Goal: Information Seeking & Learning: Learn about a topic

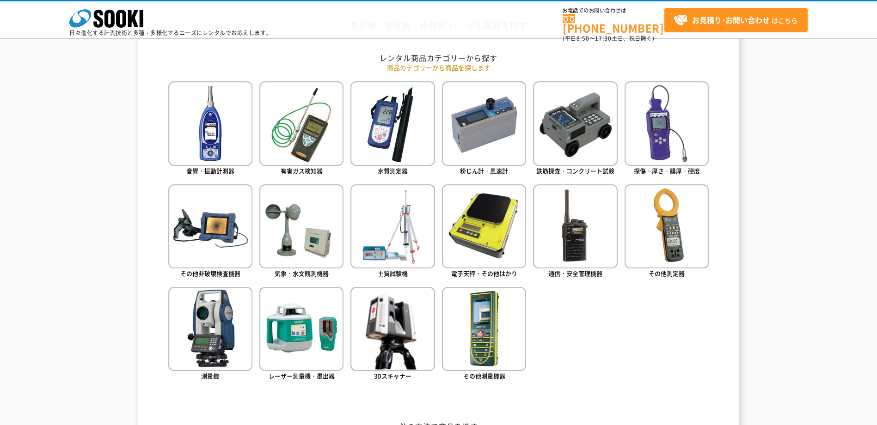
scroll to position [416, 0]
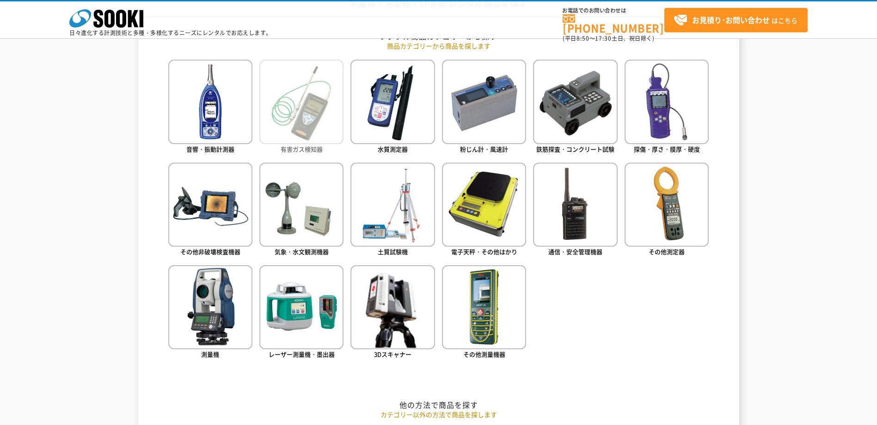
click at [317, 130] on img at bounding box center [301, 102] width 84 height 84
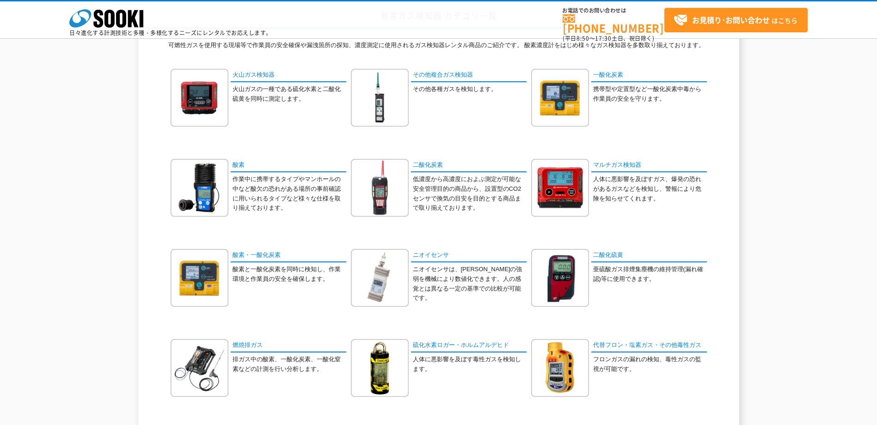
scroll to position [92, 0]
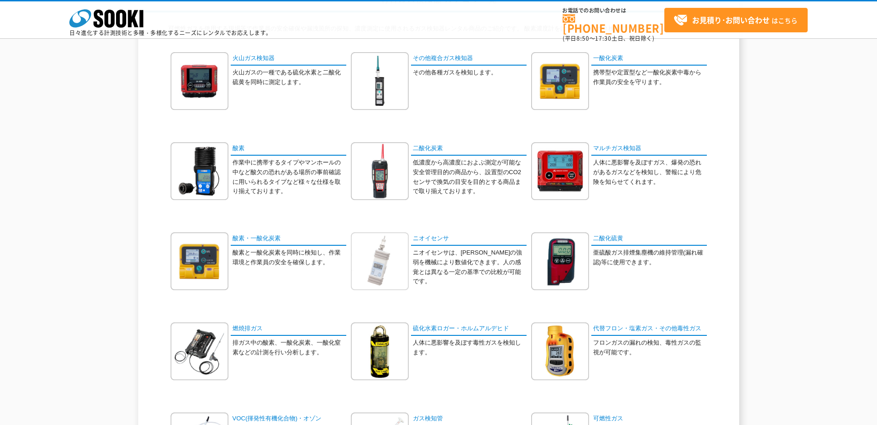
click at [379, 276] on img at bounding box center [380, 261] width 58 height 58
click at [435, 61] on link "その他複合ガス検知器" at bounding box center [469, 58] width 116 height 13
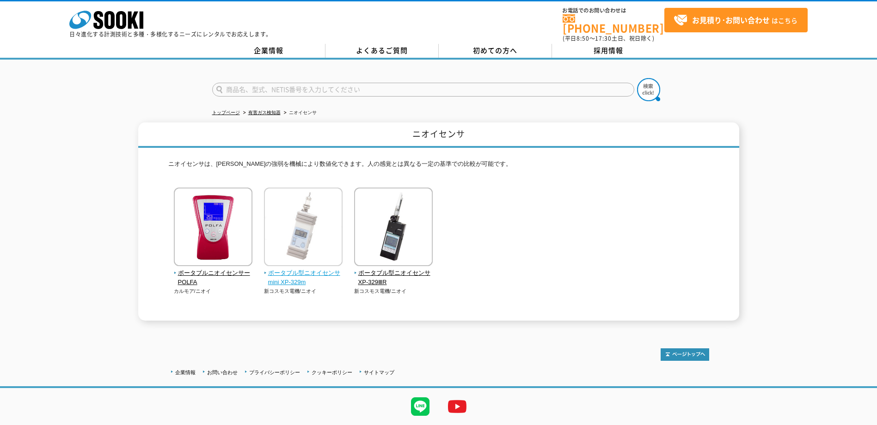
click at [313, 271] on span "ポータブル型ニオイセンサmini XP-329m" at bounding box center [303, 278] width 79 height 19
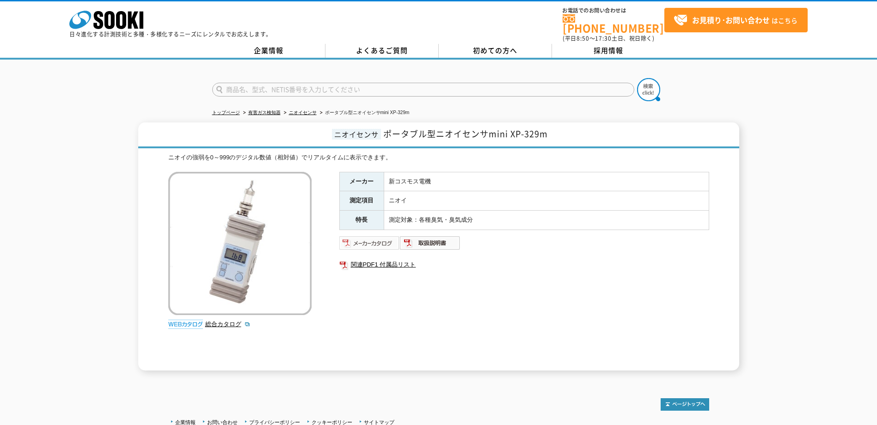
click at [376, 241] on img at bounding box center [369, 243] width 61 height 15
click at [436, 239] on img at bounding box center [430, 243] width 61 height 15
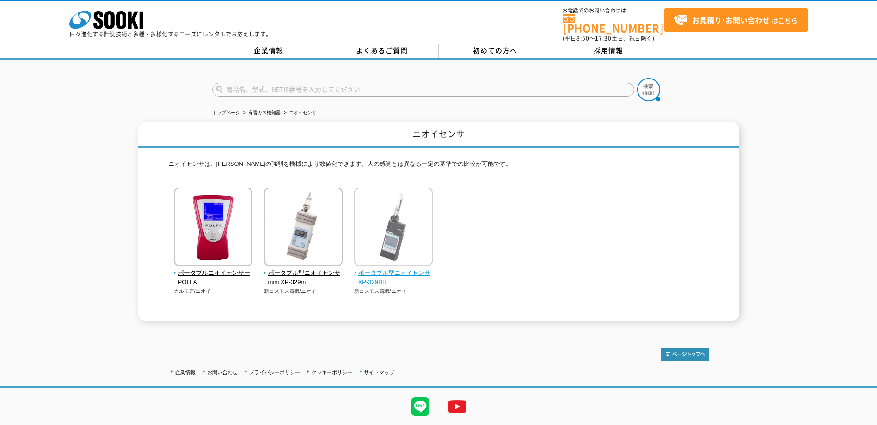
click at [392, 269] on span "ポータブル型ニオイセンサ XP-329ⅢR" at bounding box center [393, 278] width 79 height 19
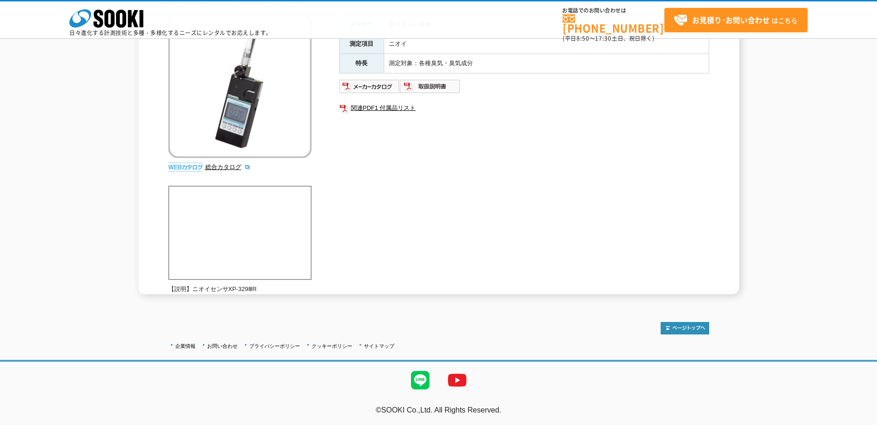
scroll to position [41, 0]
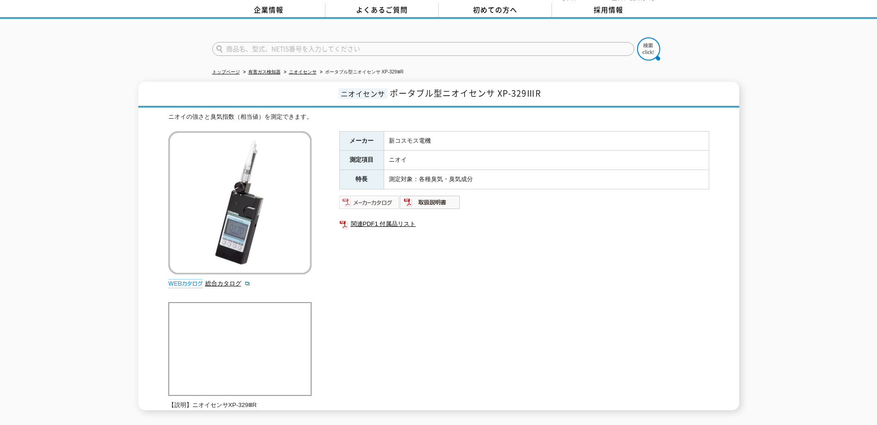
click at [355, 197] on img at bounding box center [369, 202] width 61 height 15
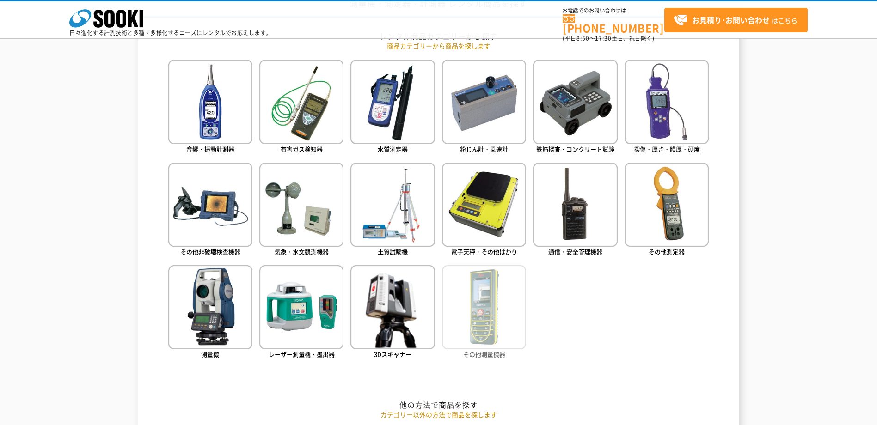
click at [484, 304] on img at bounding box center [484, 307] width 84 height 84
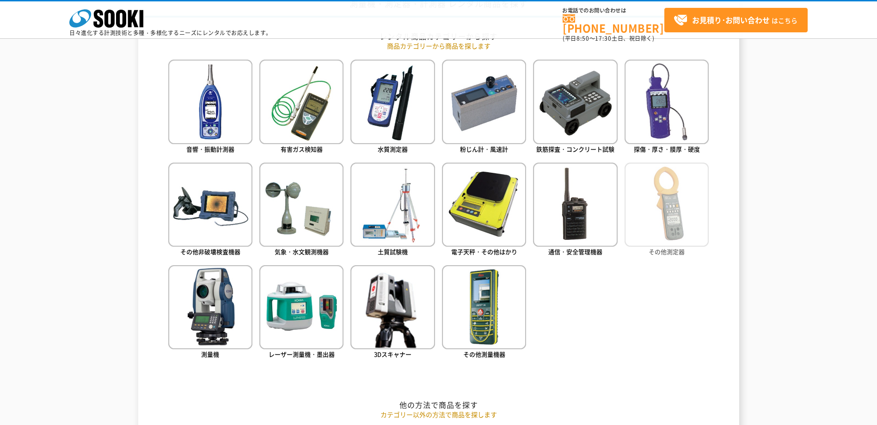
click at [681, 234] on img at bounding box center [666, 205] width 84 height 84
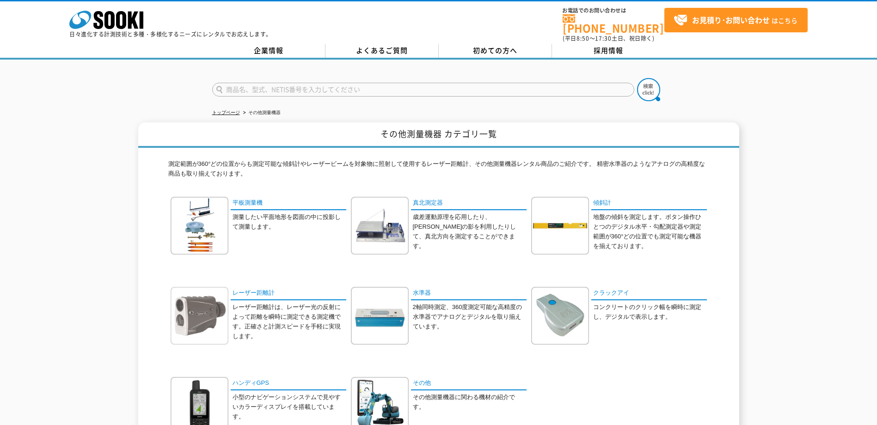
click at [206, 316] on img at bounding box center [200, 316] width 58 height 58
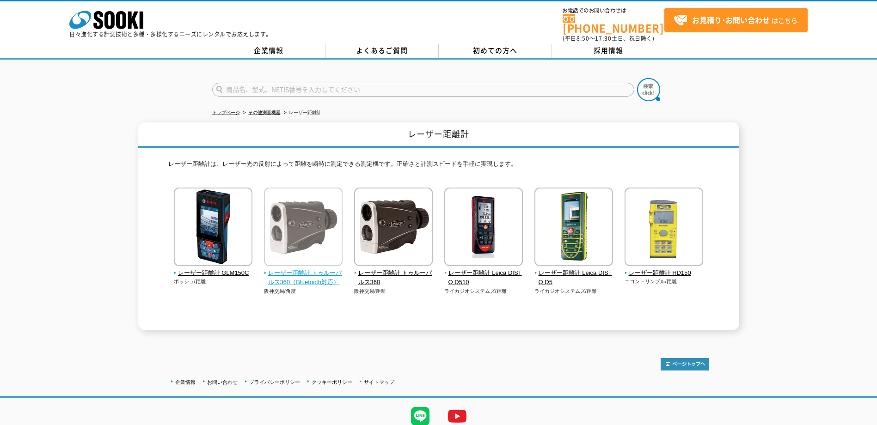
click at [320, 235] on img at bounding box center [303, 228] width 79 height 81
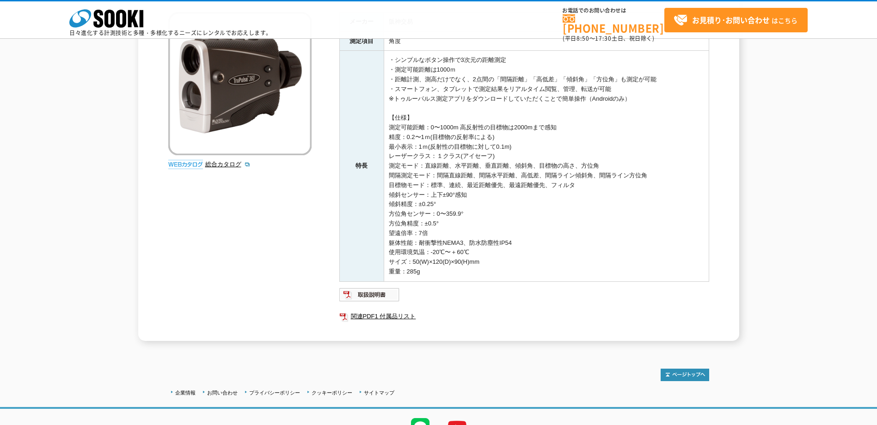
scroll to position [139, 0]
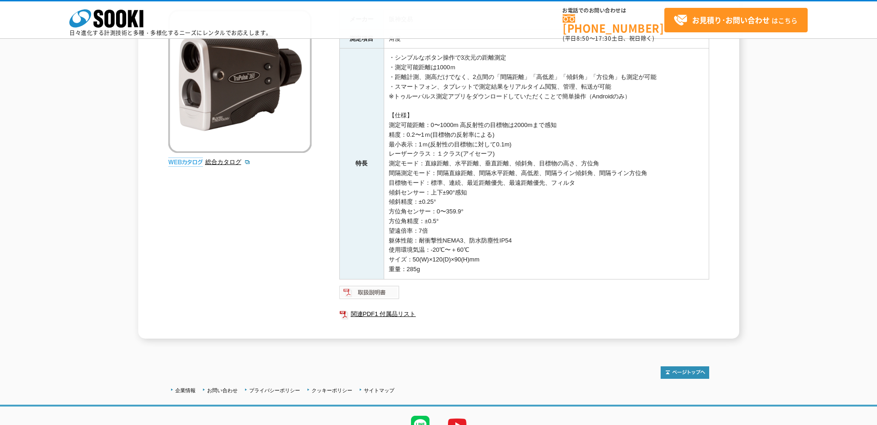
click at [367, 294] on img at bounding box center [369, 292] width 61 height 15
